Goal: Information Seeking & Learning: Learn about a topic

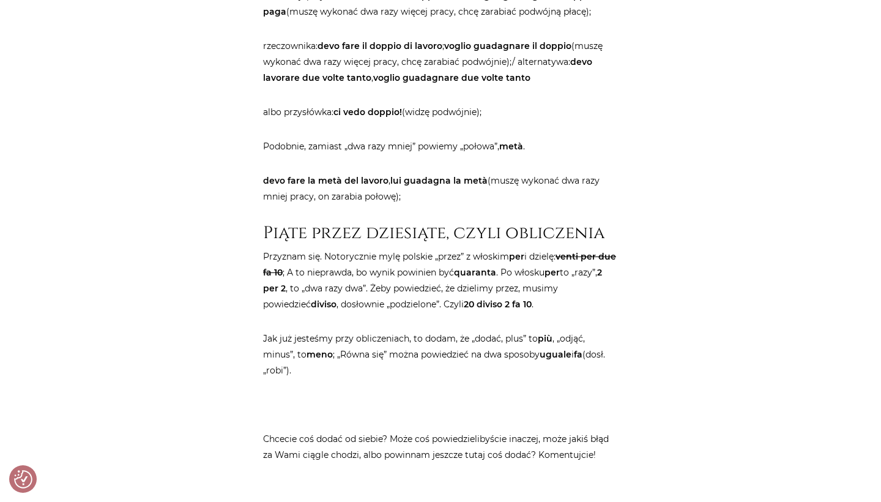
scroll to position [3089, 0]
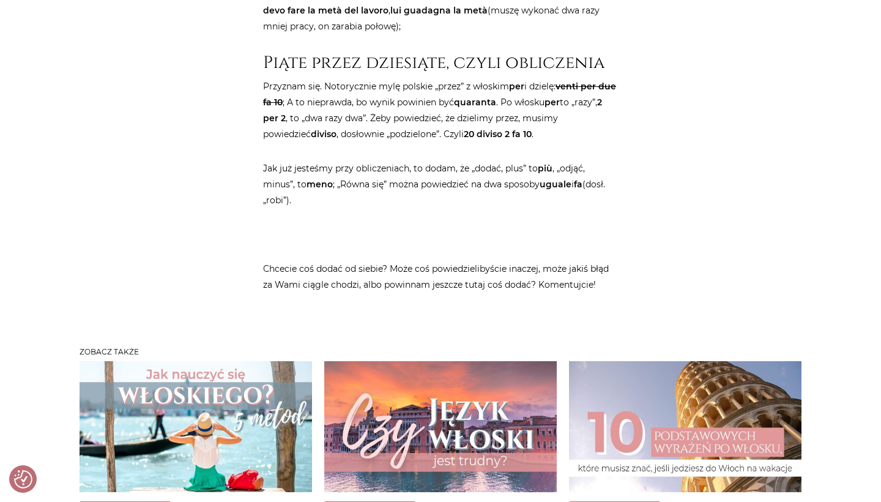
scroll to position [3196, 0]
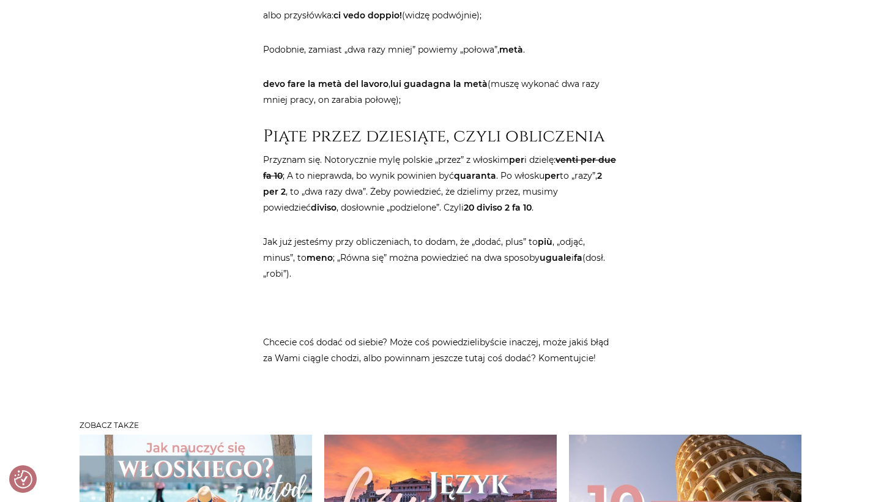
checkbox input "true"
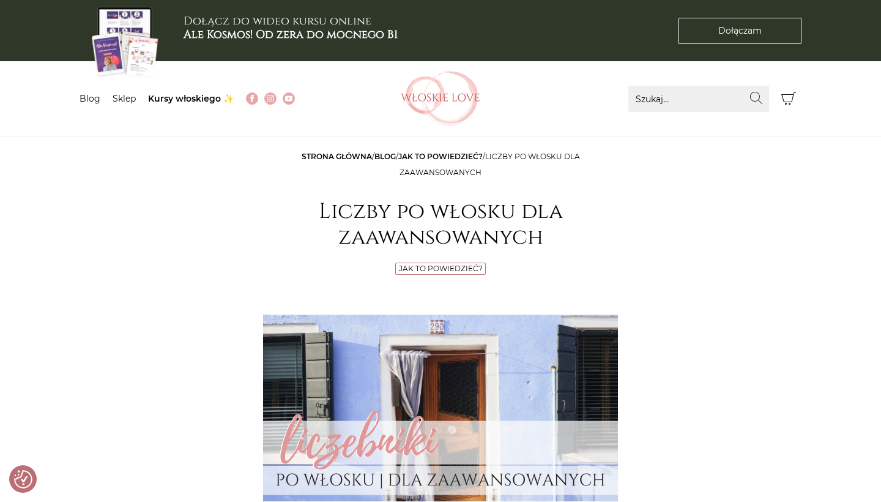
scroll to position [-1, 0]
click at [440, 91] on img at bounding box center [441, 98] width 80 height 55
